Goal: Task Accomplishment & Management: Use online tool/utility

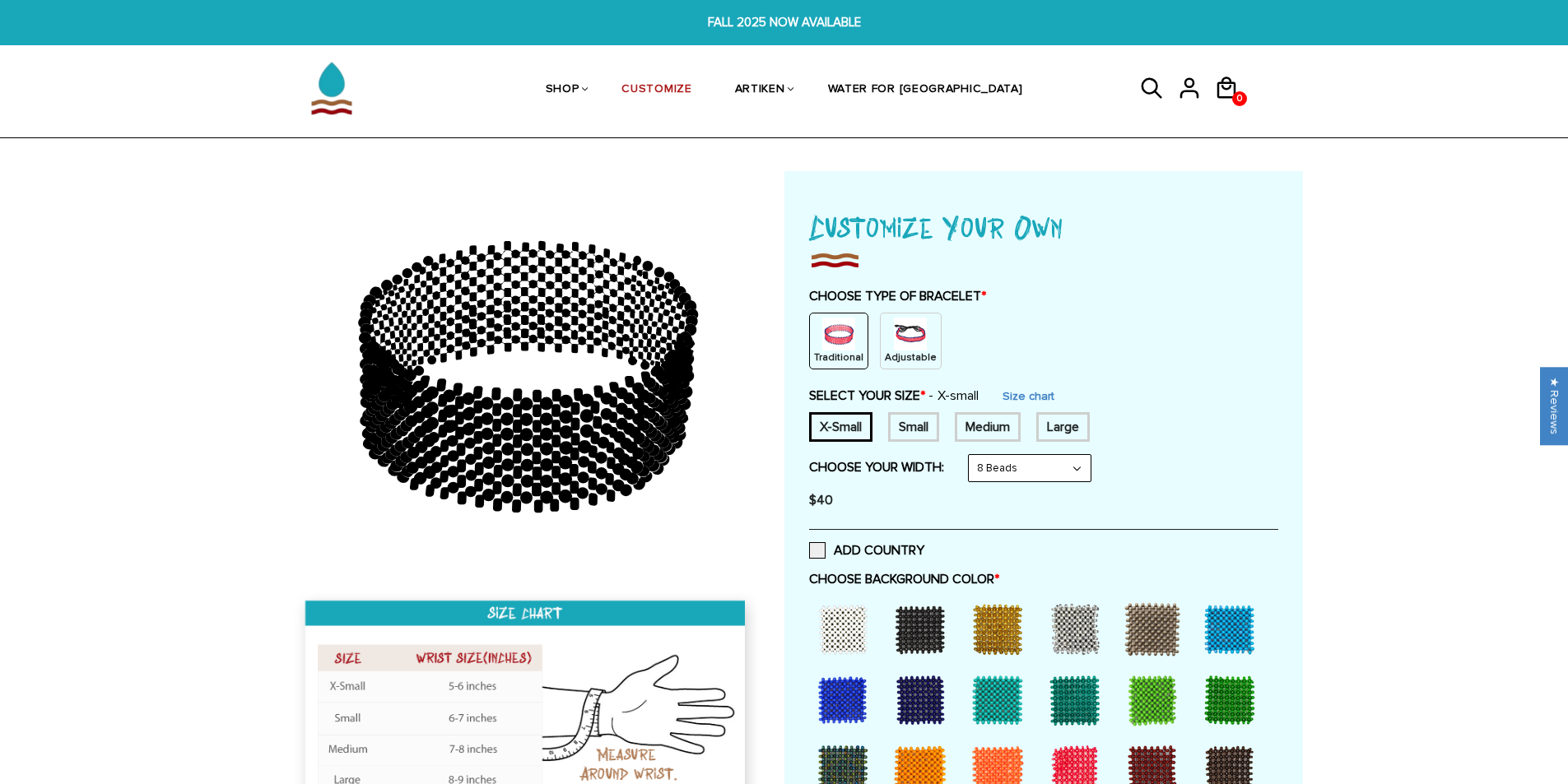
click at [946, 717] on div at bounding box center [920, 701] width 66 height 66
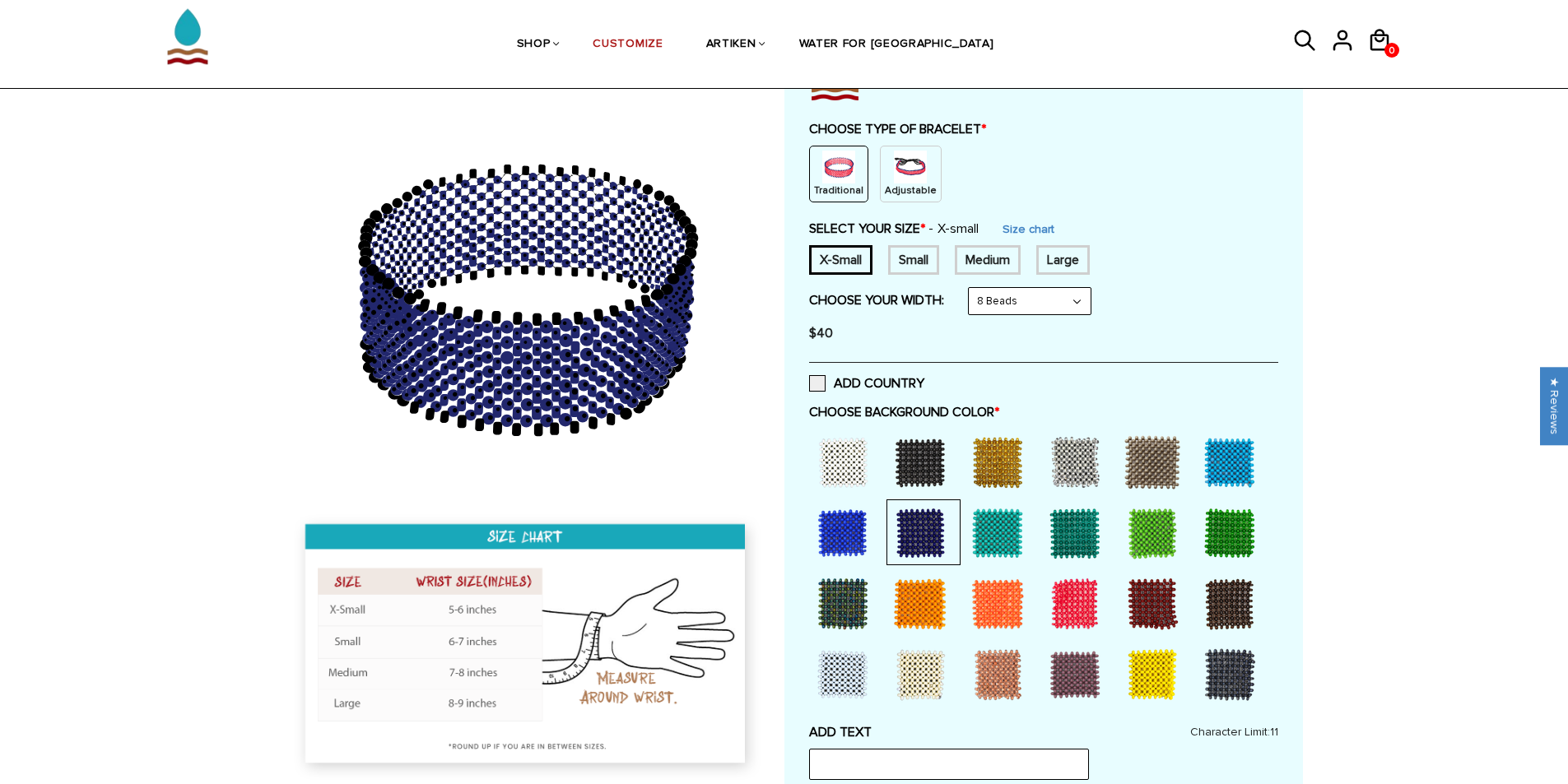
scroll to position [164, 0]
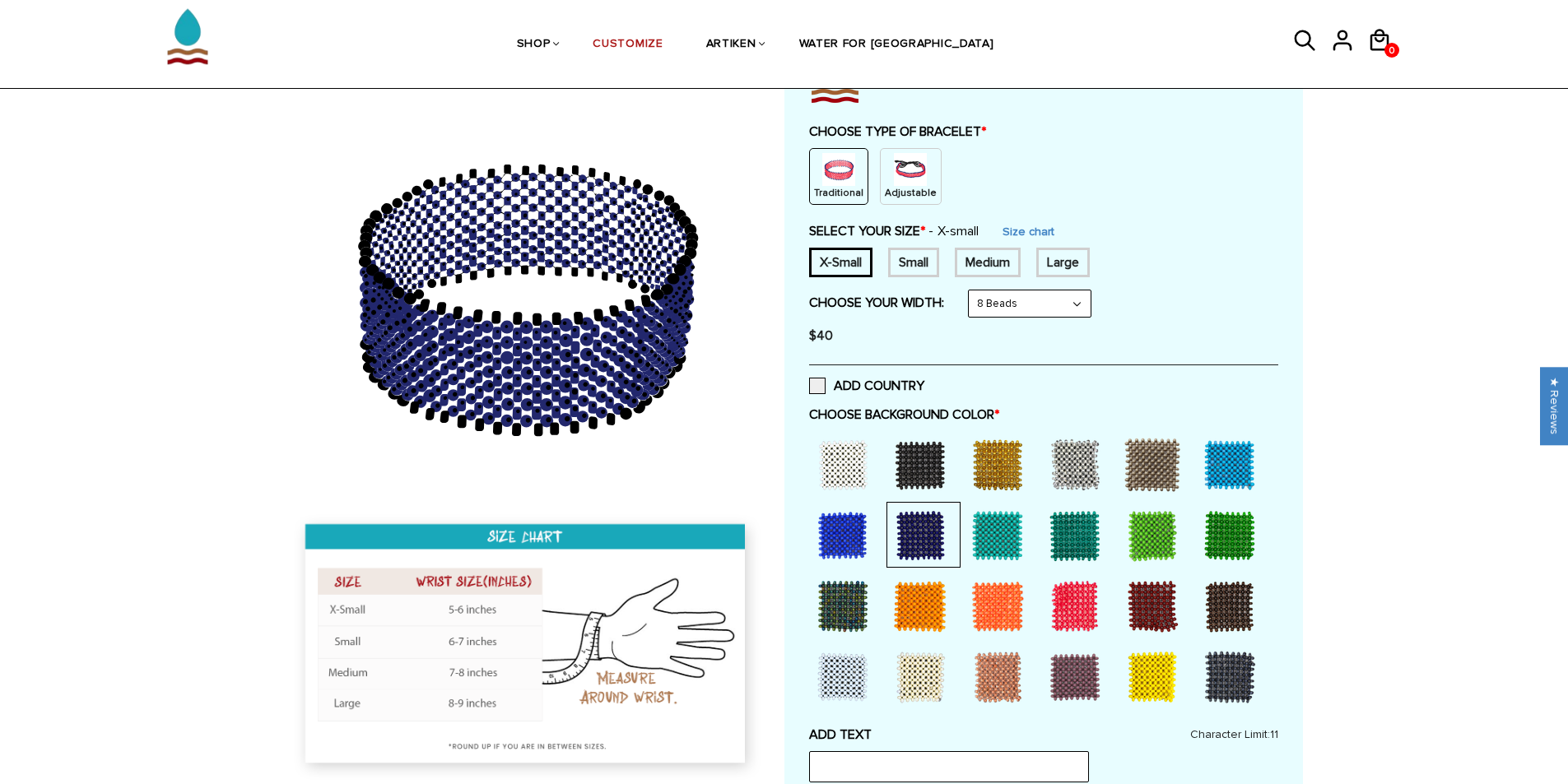
click at [1201, 662] on div at bounding box center [1230, 678] width 66 height 66
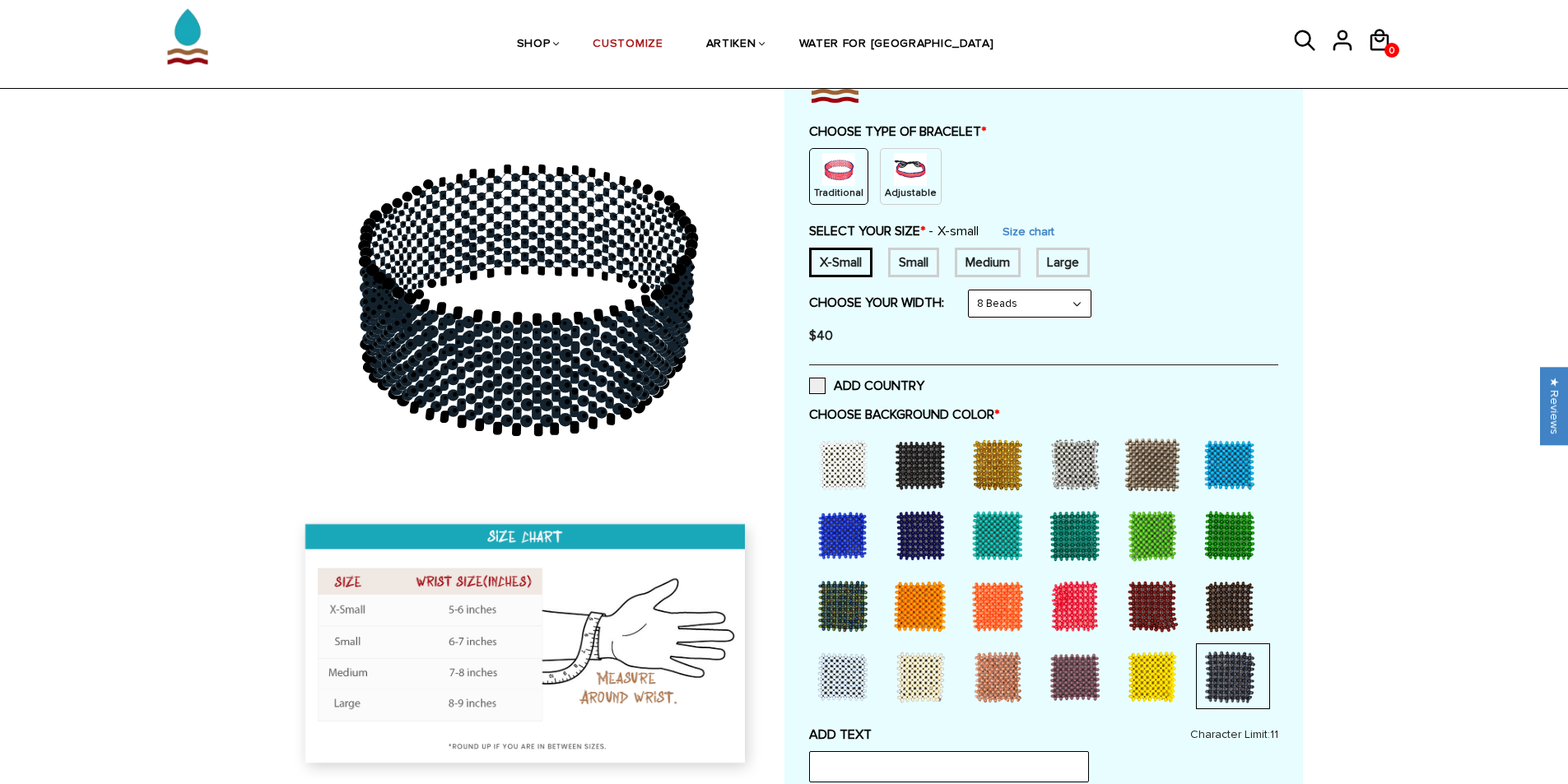
click at [924, 534] on div at bounding box center [920, 536] width 66 height 66
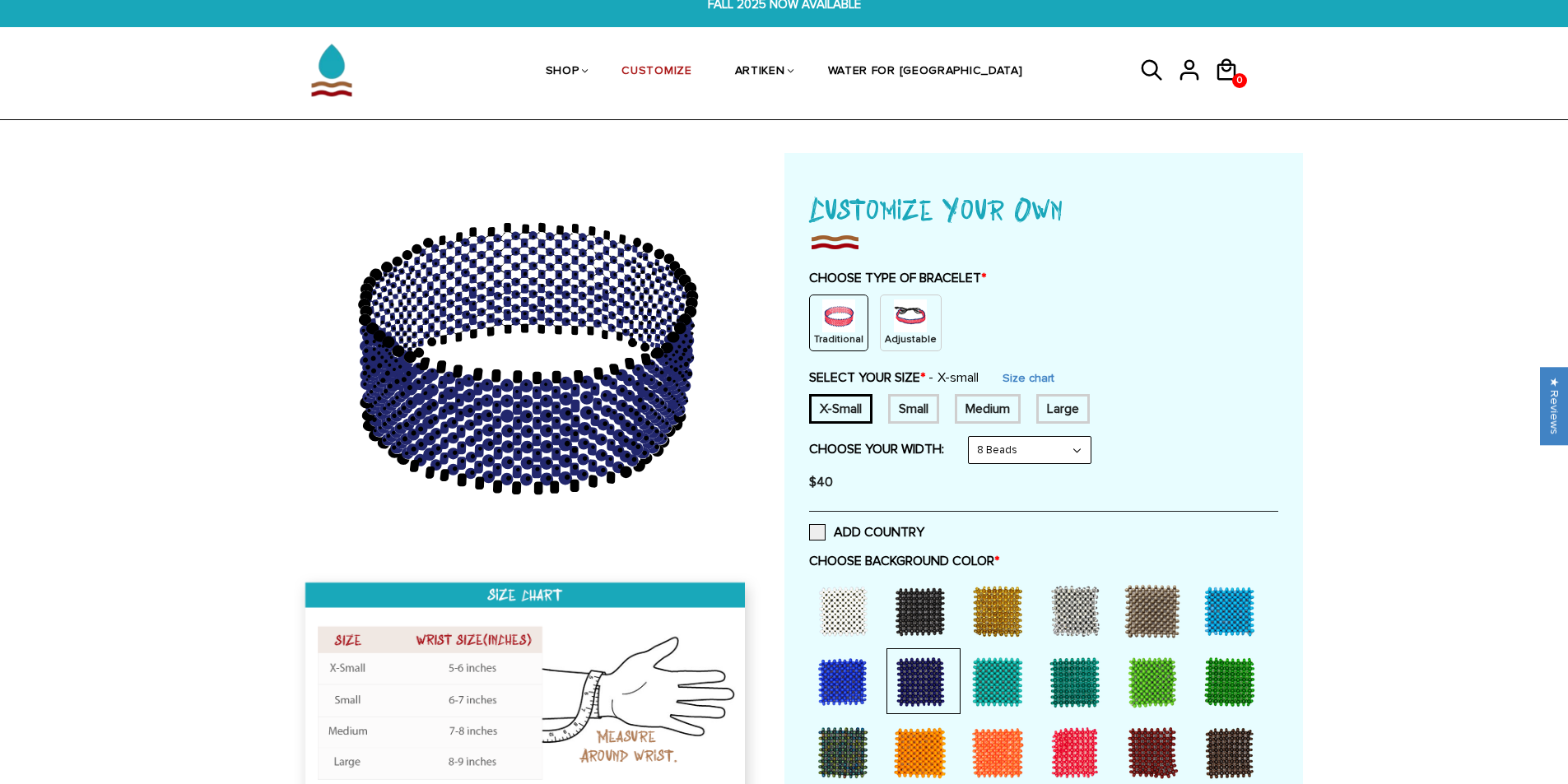
scroll to position [0, 0]
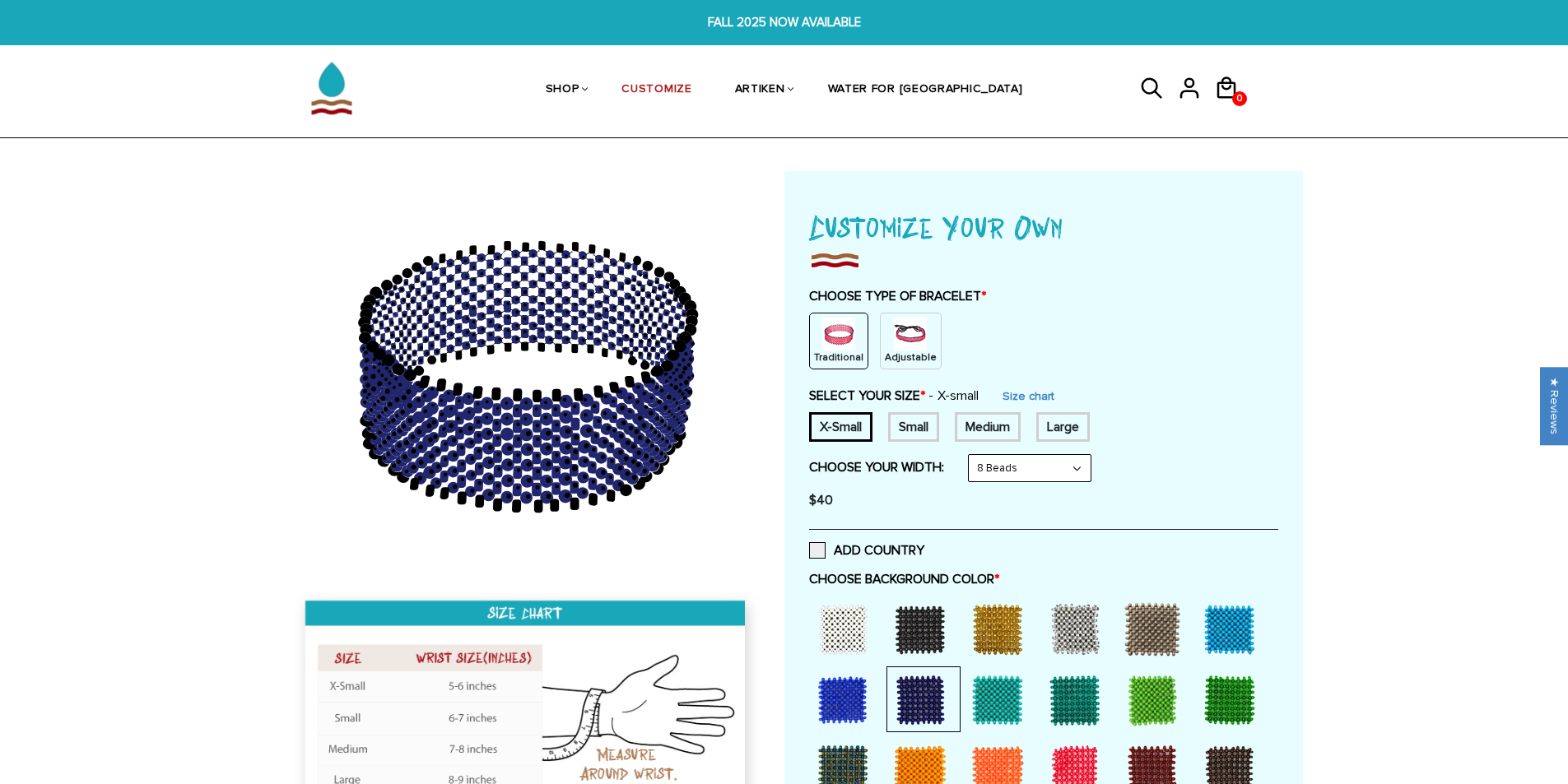
click at [907, 331] on img at bounding box center [911, 334] width 33 height 33
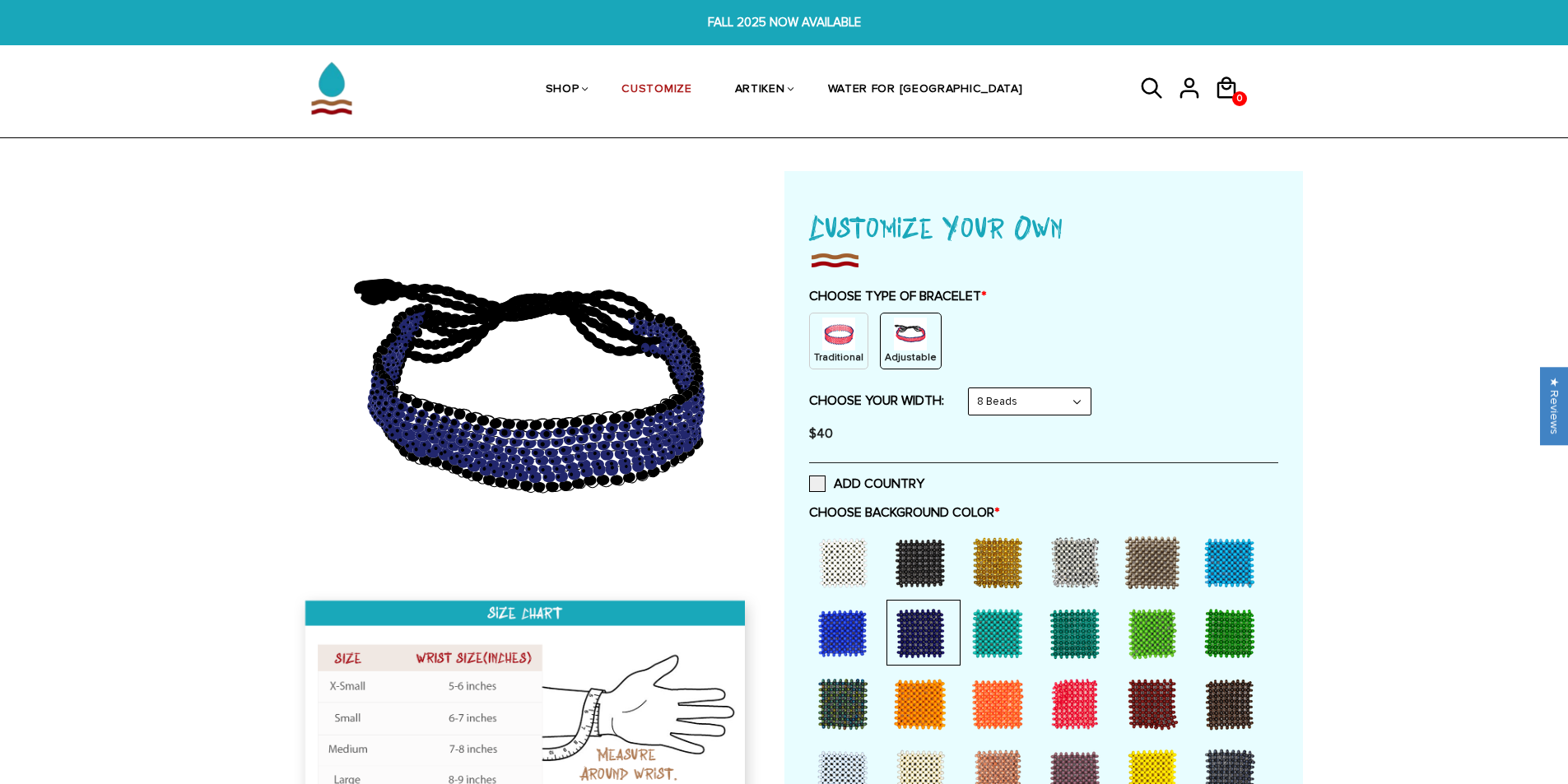
click at [1000, 402] on select "8 Beads 6 Beads 10 Beads" at bounding box center [1030, 401] width 122 height 26
drag, startPoint x: 1000, startPoint y: 402, endPoint x: 959, endPoint y: 392, distance: 42.2
click at [1000, 402] on select "8 Beads 6 Beads 10 Beads" at bounding box center [1030, 401] width 122 height 26
click at [839, 345] on img at bounding box center [839, 334] width 33 height 33
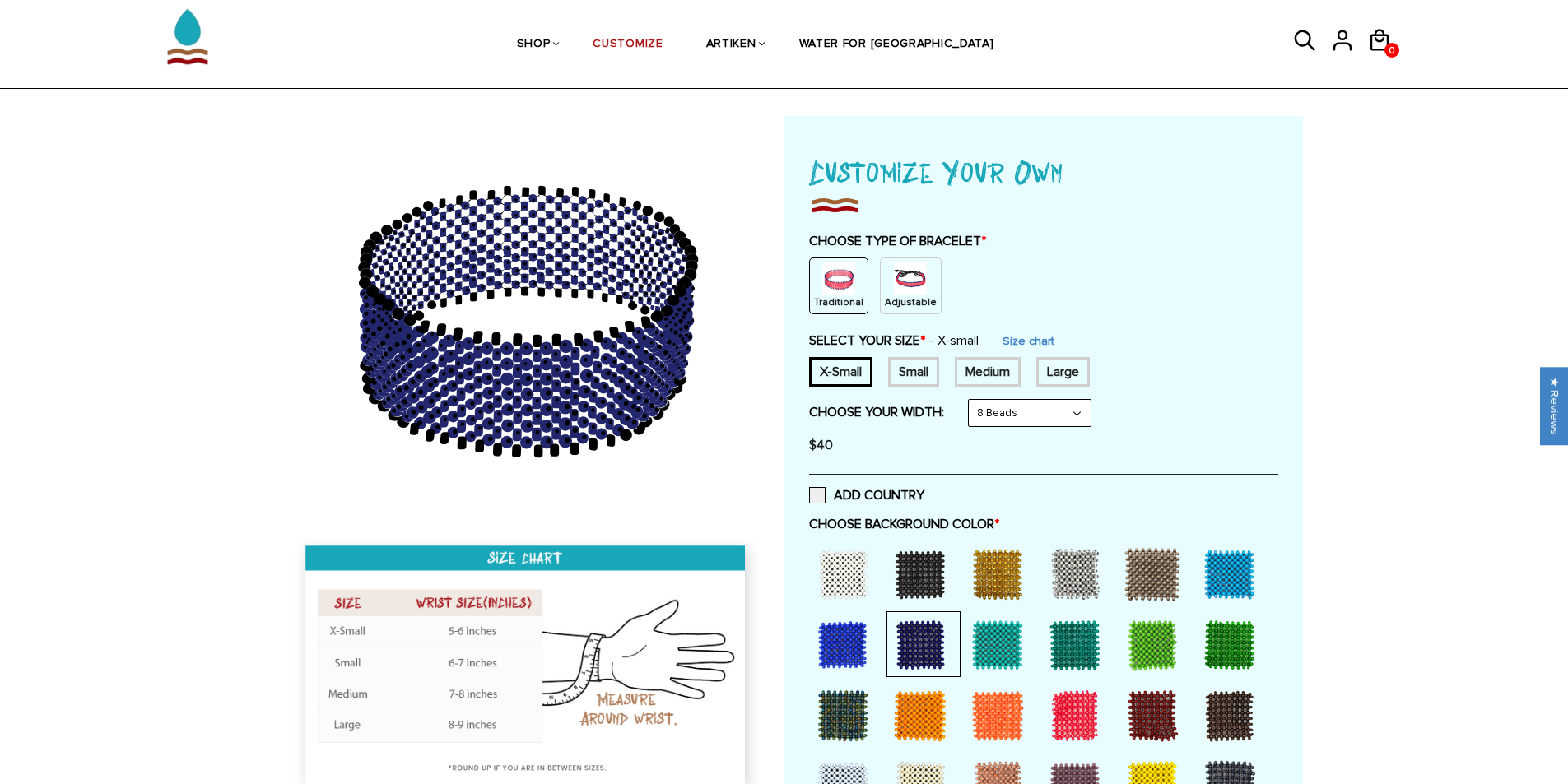
scroll to position [82, 0]
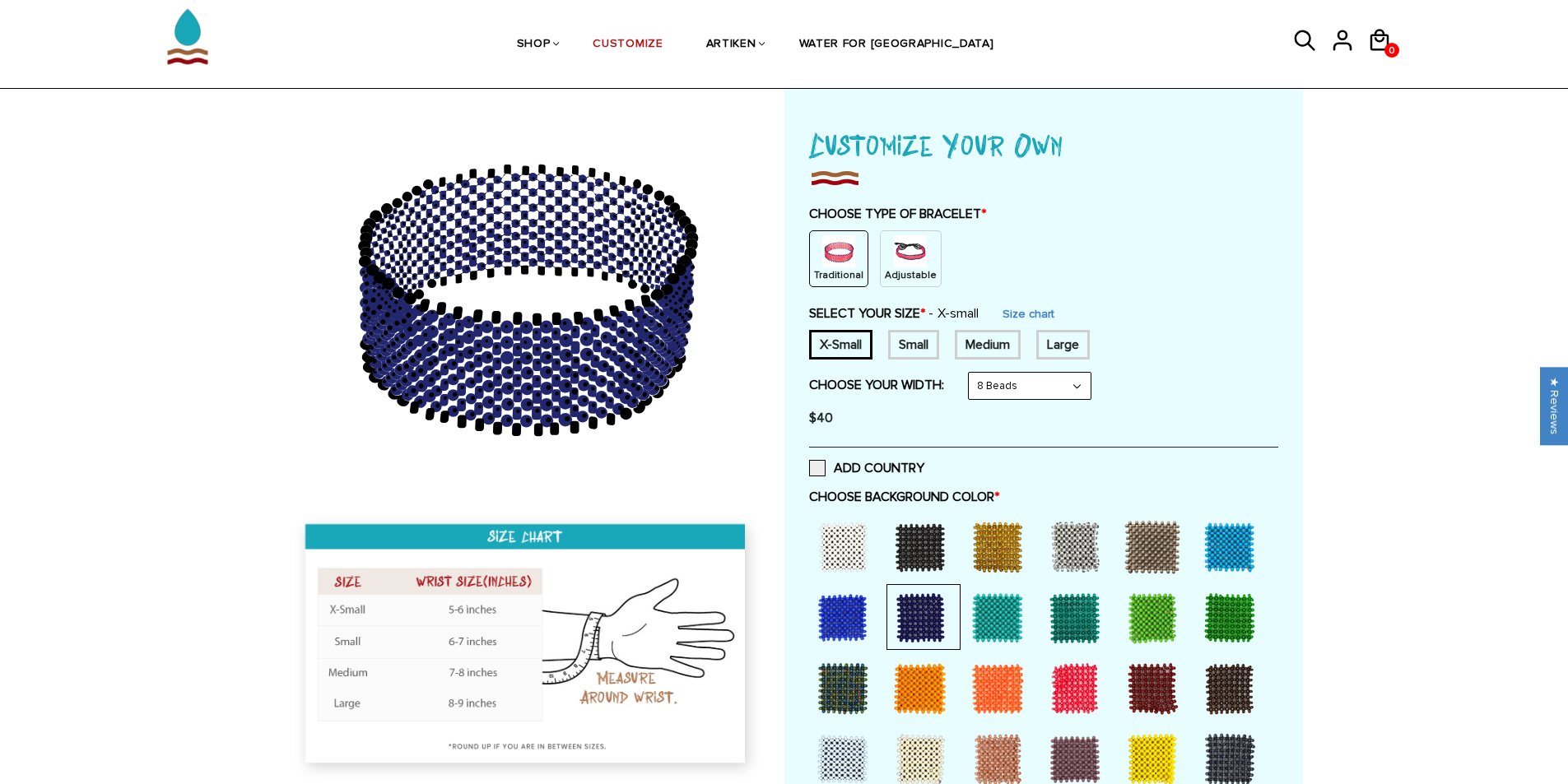
click at [979, 528] on div at bounding box center [998, 547] width 66 height 66
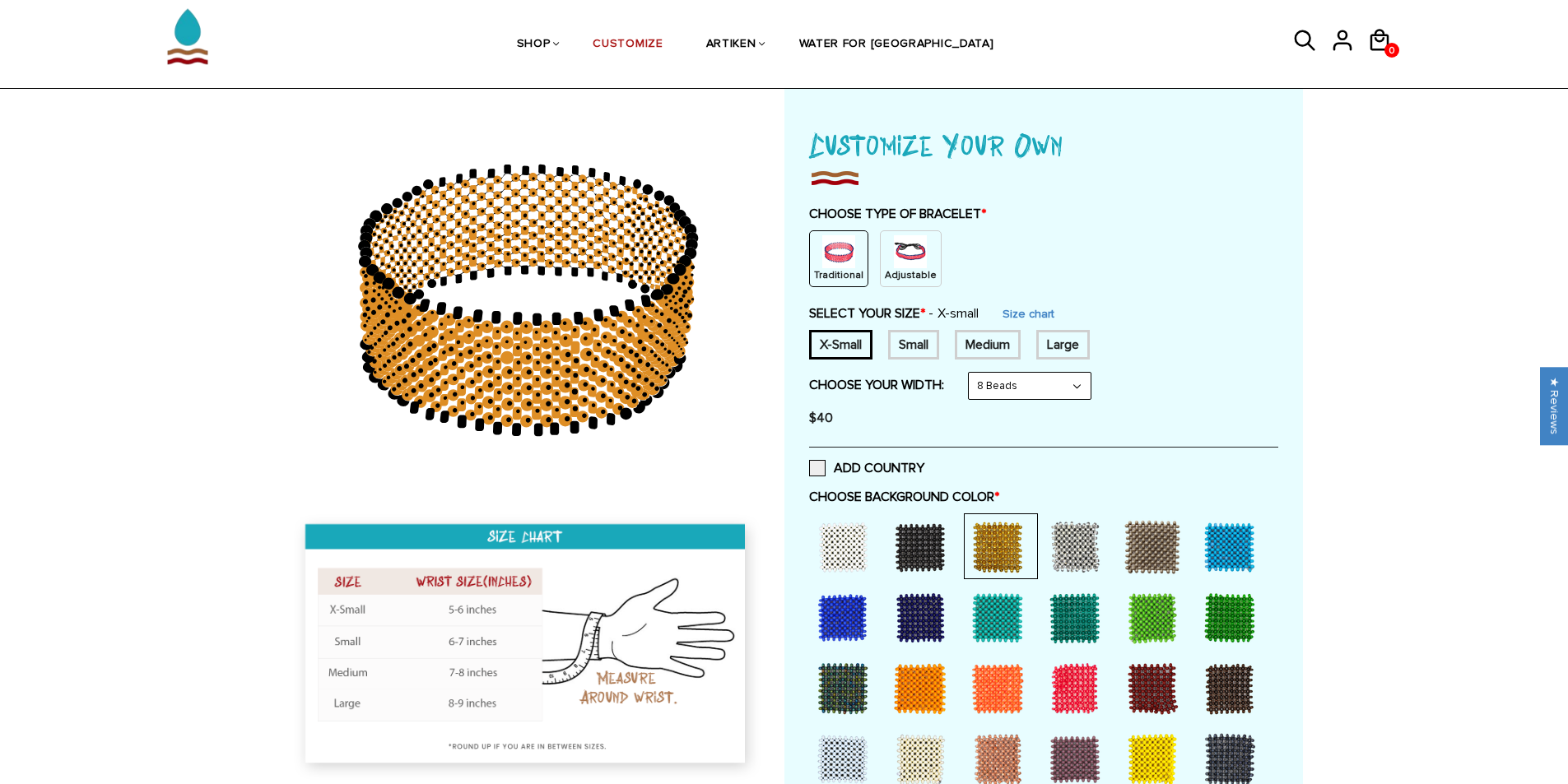
click at [928, 602] on div at bounding box center [920, 618] width 66 height 66
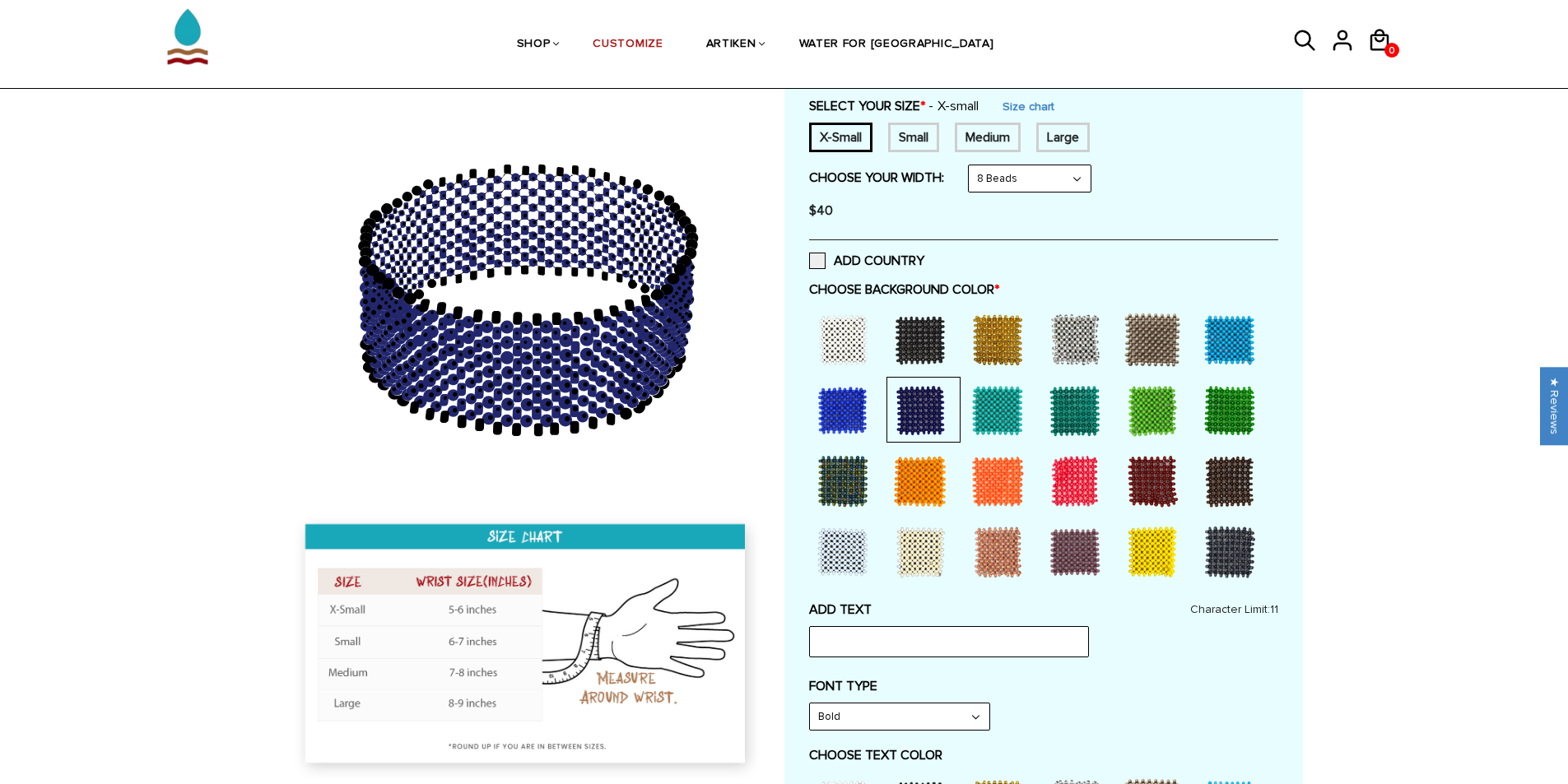
scroll to position [330, 0]
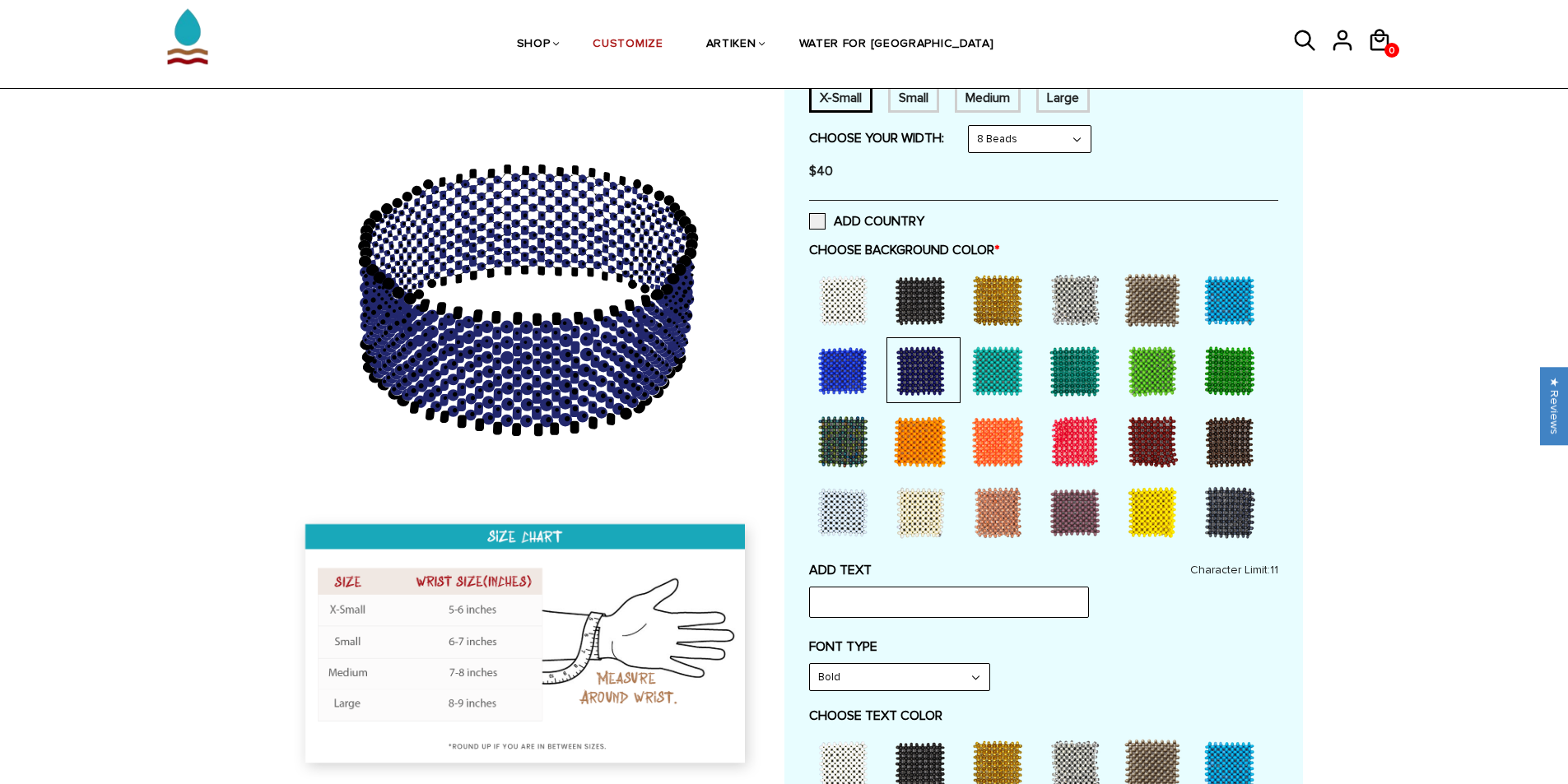
click at [955, 668] on select "Bold" at bounding box center [900, 677] width 180 height 26
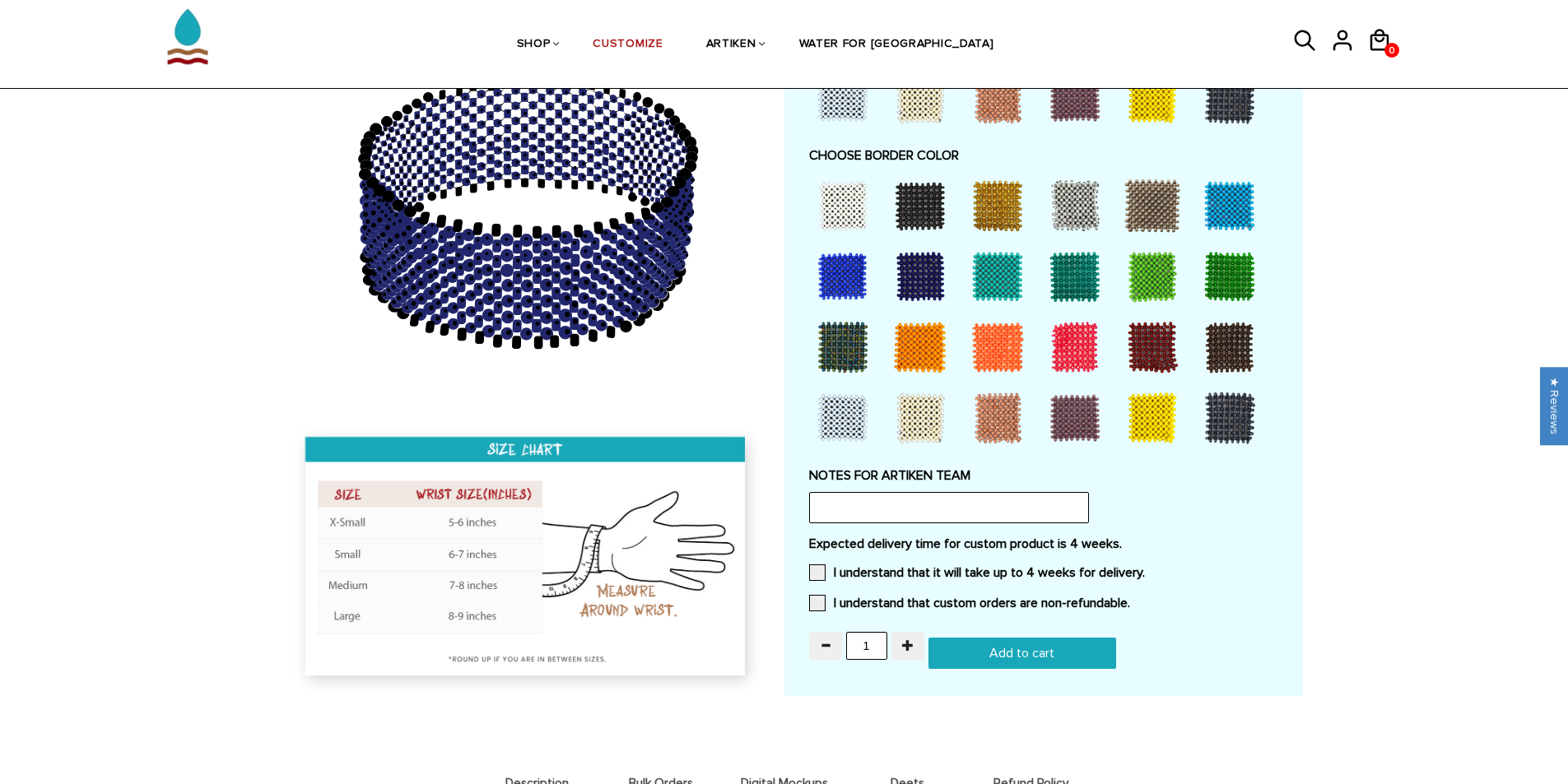
scroll to position [1234, 0]
